Goal: Use online tool/utility: Utilize a website feature to perform a specific function

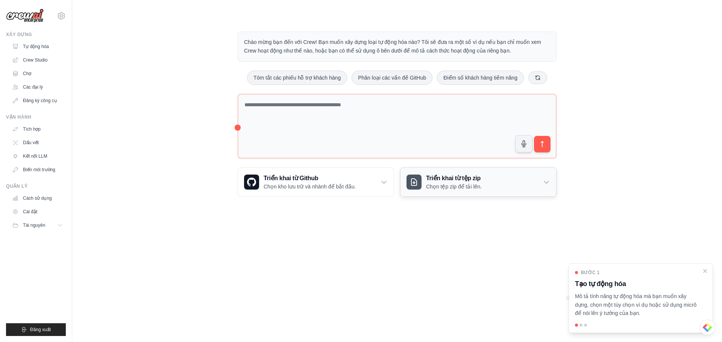
click at [550, 180] on div "Triển khai từ tệp zip Chọn tệp zip để tải lên." at bounding box center [478, 182] width 156 height 29
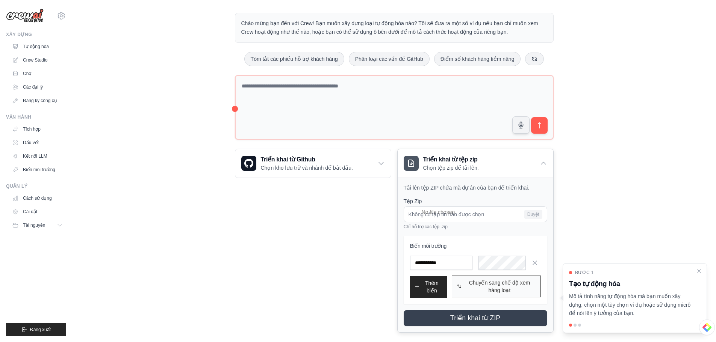
scroll to position [29, 0]
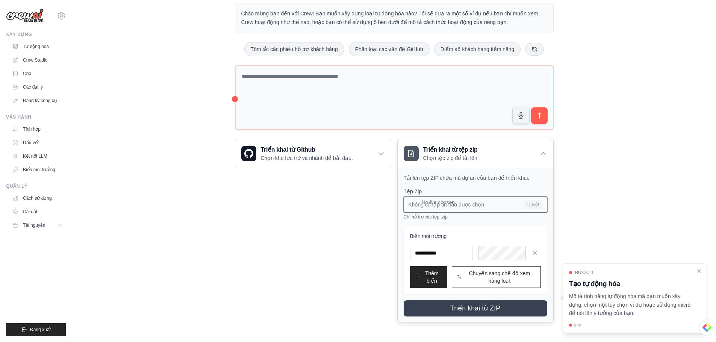
click at [536, 204] on input "Không có tập tin nào được chọn Duyệt" at bounding box center [476, 205] width 144 height 16
